Goal: Transaction & Acquisition: Subscribe to service/newsletter

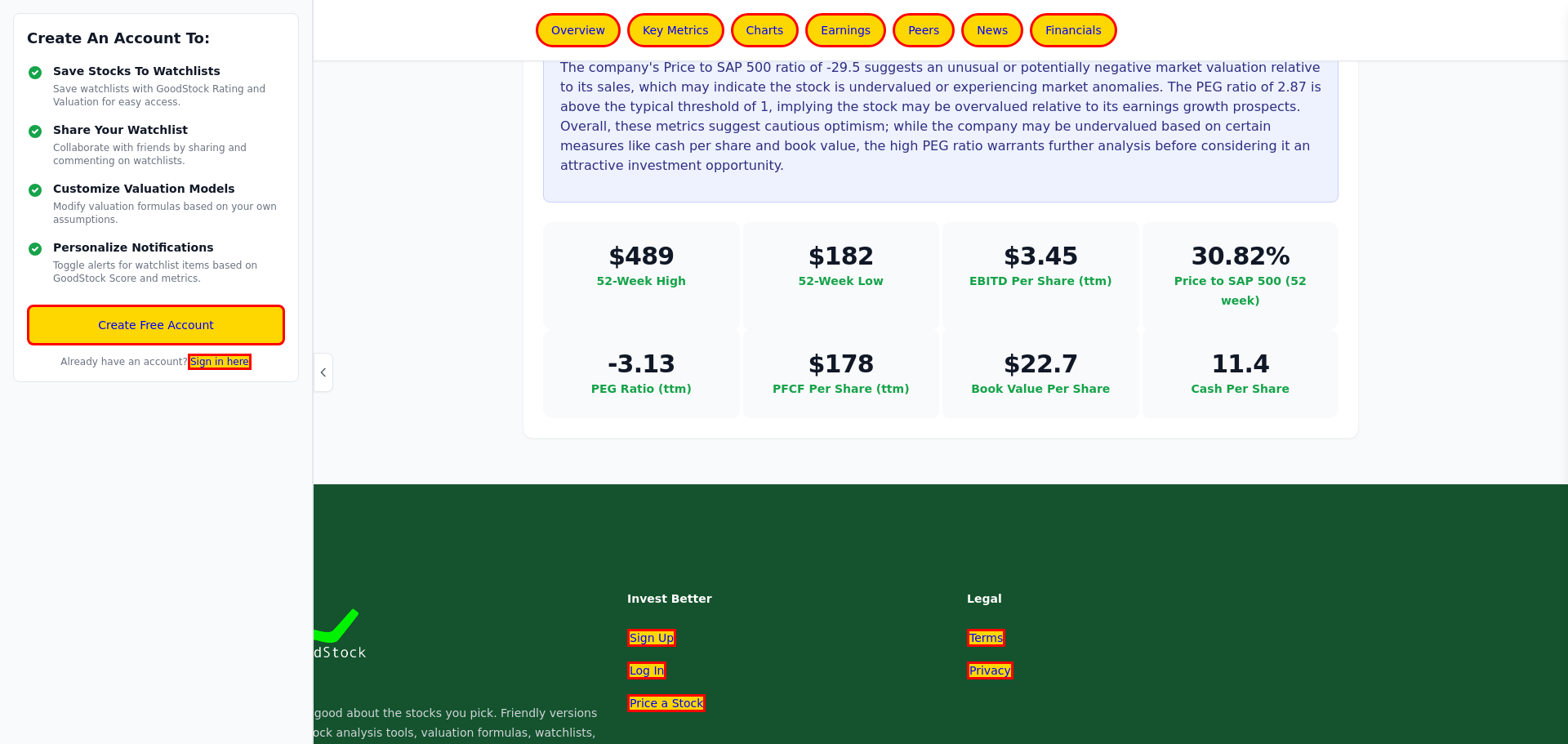
scroll to position [4909, 0]
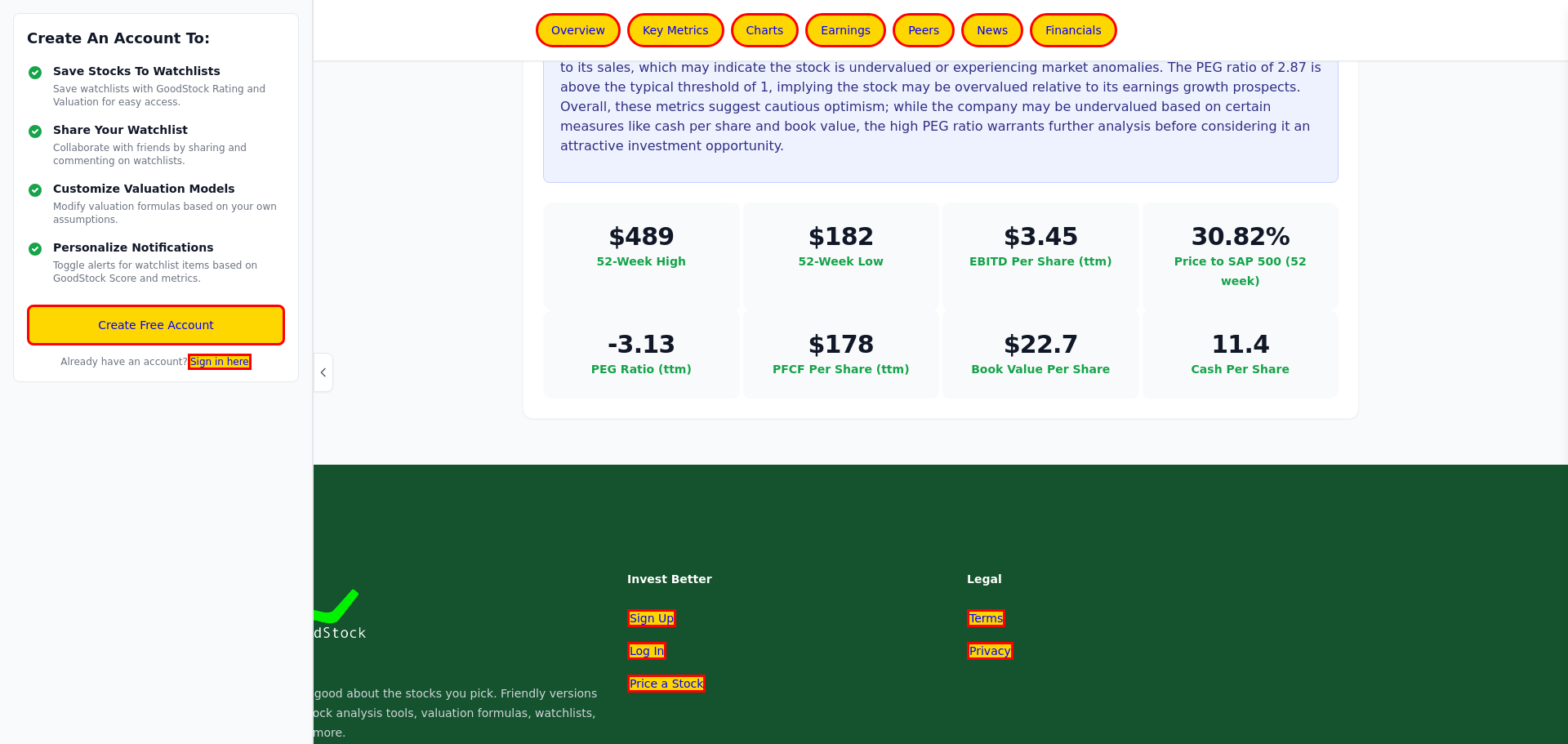
click at [312, 367] on div "Create An Account To: Save Stocks To Watchlists Save watchlists with GoodStock …" at bounding box center [156, 372] width 313 height 744
click at [319, 367] on icon "button" at bounding box center [323, 372] width 13 height 13
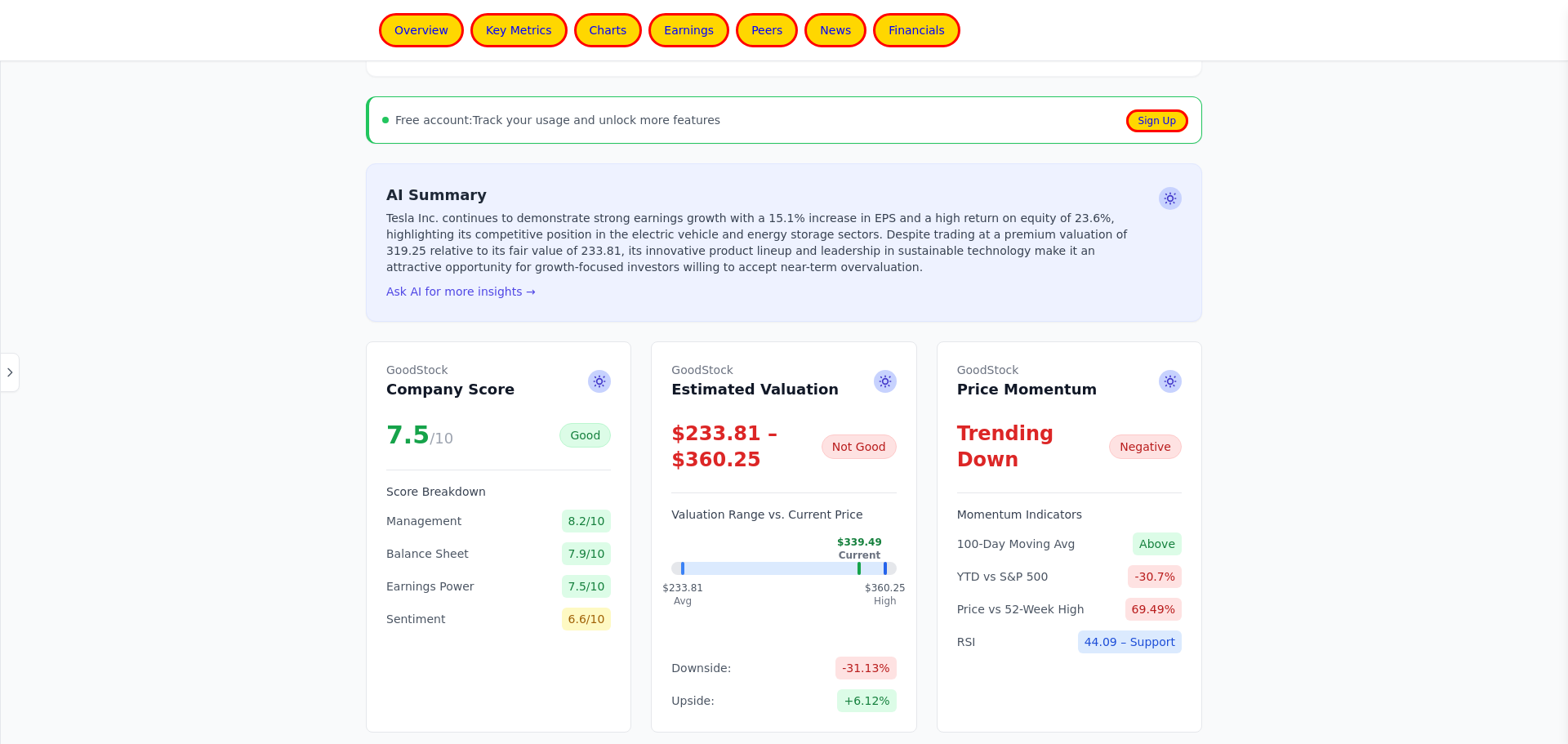
scroll to position [0, 0]
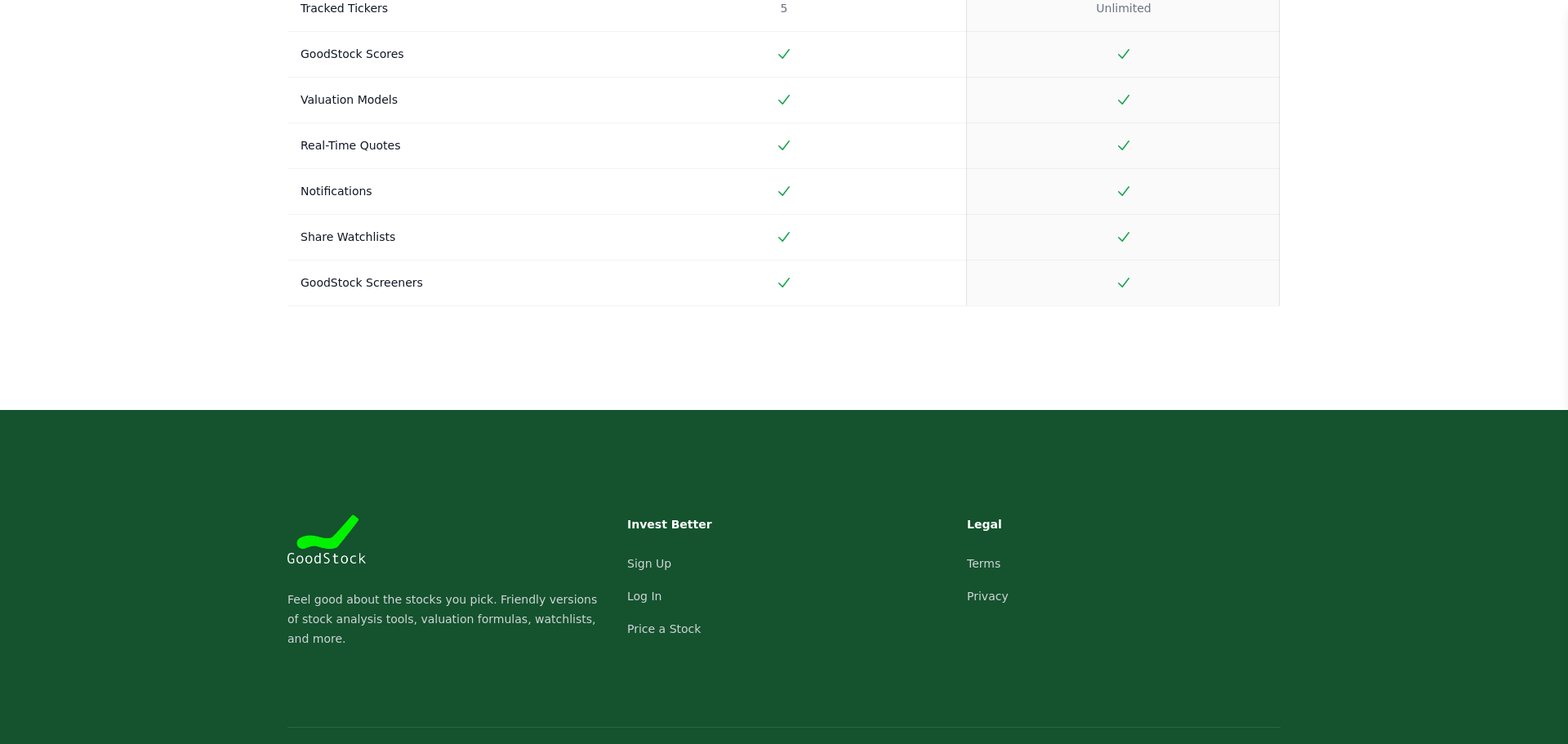
scroll to position [884, 0]
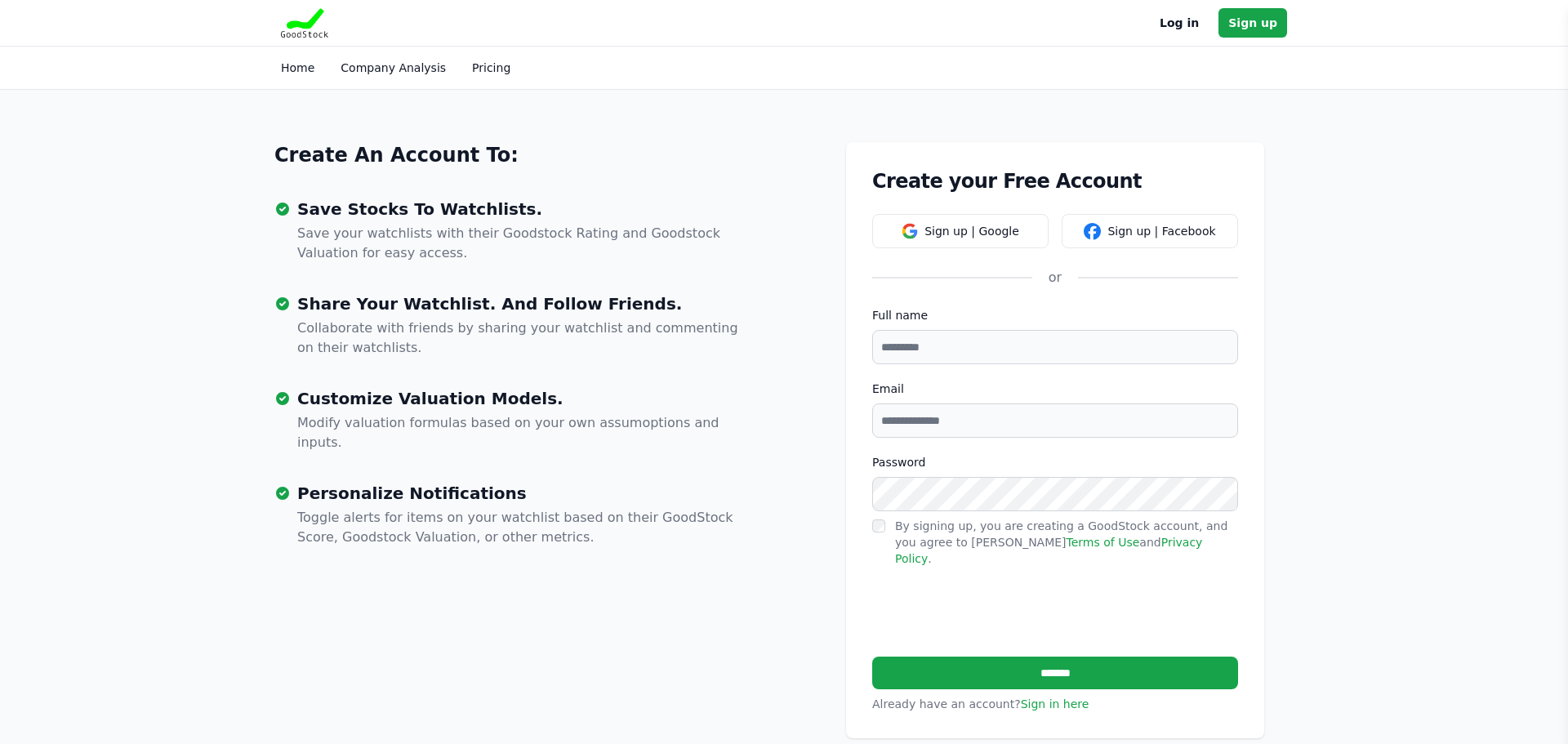
drag, startPoint x: 874, startPoint y: 181, endPoint x: 1109, endPoint y: 163, distance: 235.7
click at [1101, 167] on div "Create your Free Account Sign up | Google Sign up | Facebook or Full name Email…" at bounding box center [1054, 440] width 418 height 596
copy h1 "Create your Free Account"
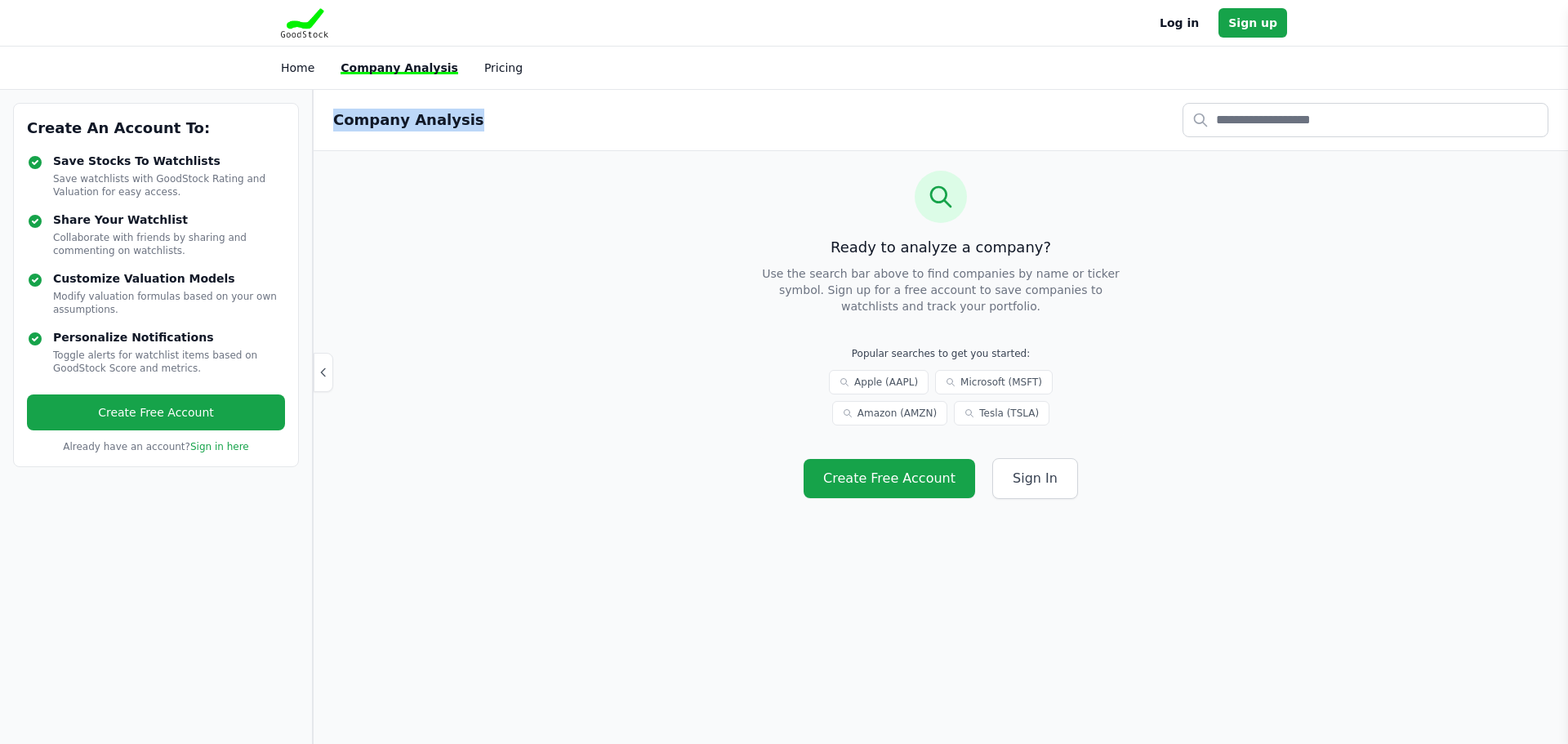
drag, startPoint x: 483, startPoint y: 118, endPoint x: 333, endPoint y: 121, distance: 150.0
click at [333, 121] on div "Company Analysis" at bounding box center [941, 120] width 1216 height 34
copy h2 "Company Analysis"
